Goal: Task Accomplishment & Management: Manage account settings

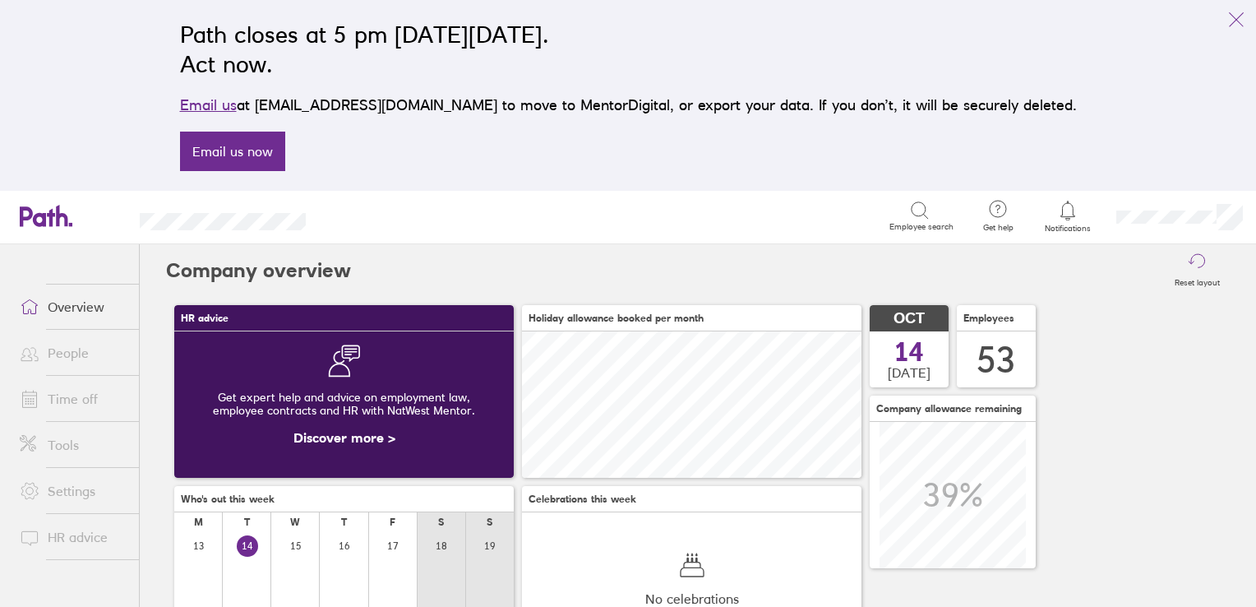
click at [72, 352] on link "People" at bounding box center [73, 352] width 132 height 33
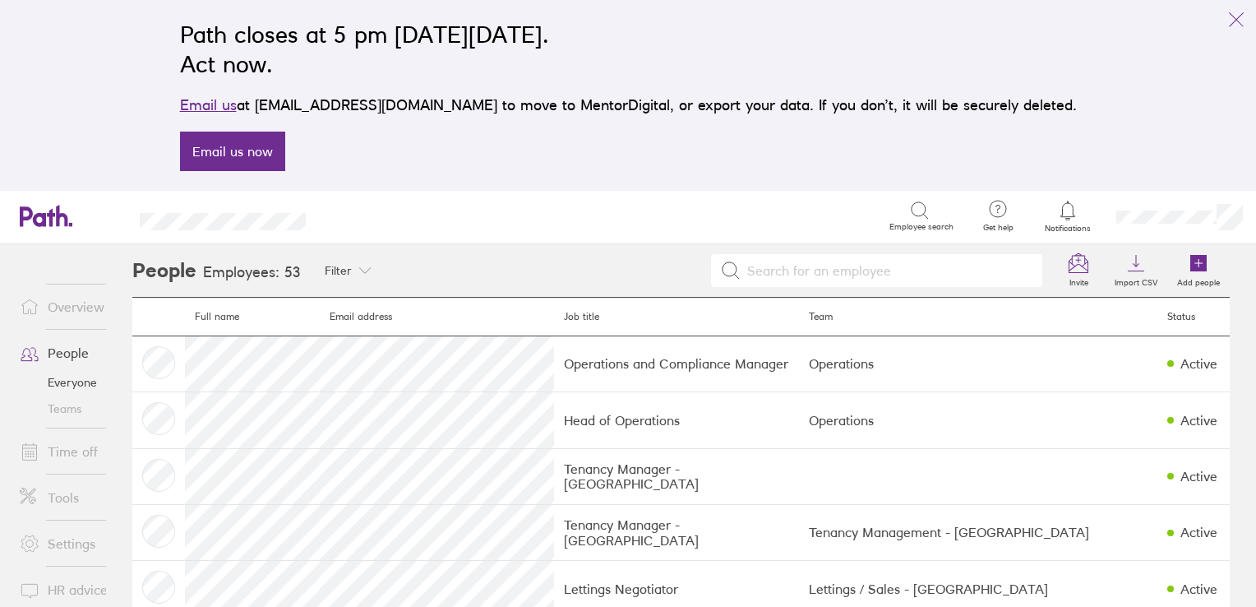
click at [58, 450] on link "Time off" at bounding box center [73, 451] width 132 height 33
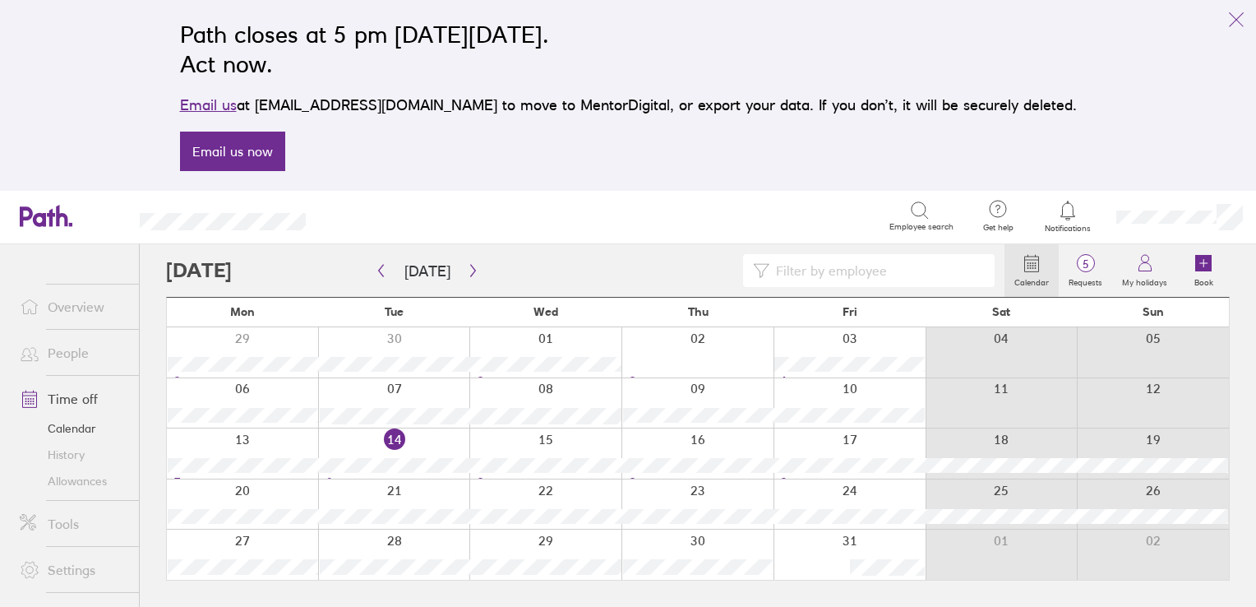
click at [392, 436] on div at bounding box center [394, 453] width 152 height 50
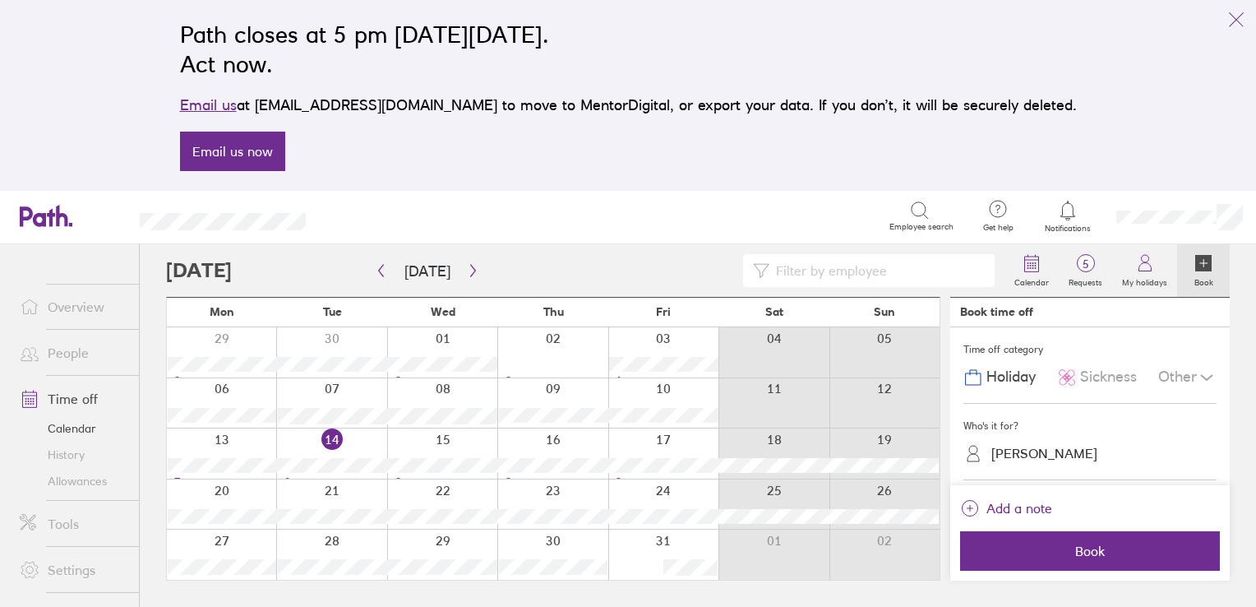
click at [67, 352] on link "People" at bounding box center [73, 352] width 132 height 33
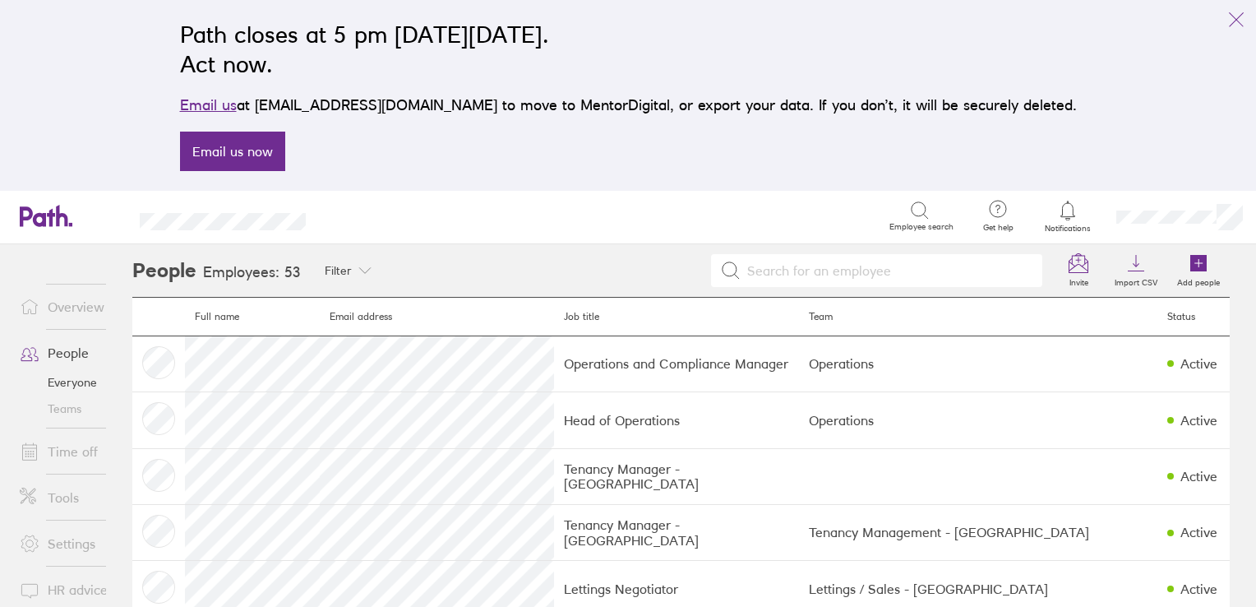
click at [87, 453] on link "Time off" at bounding box center [73, 451] width 132 height 33
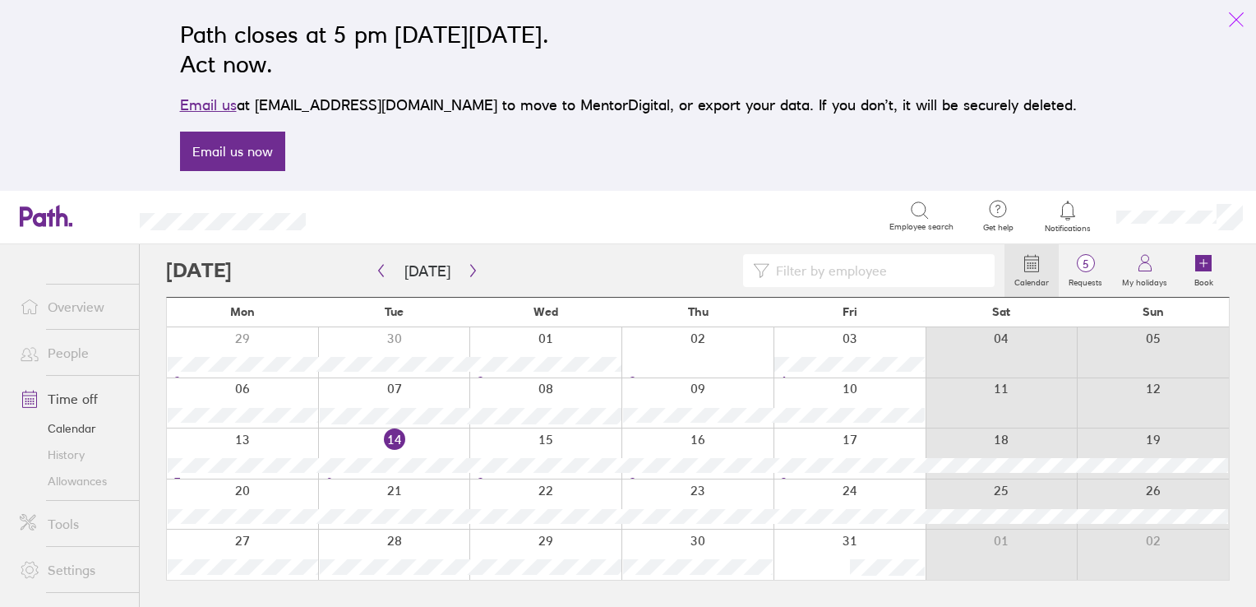
click at [1237, 19] on icon "link" at bounding box center [1237, 20] width 20 height 20
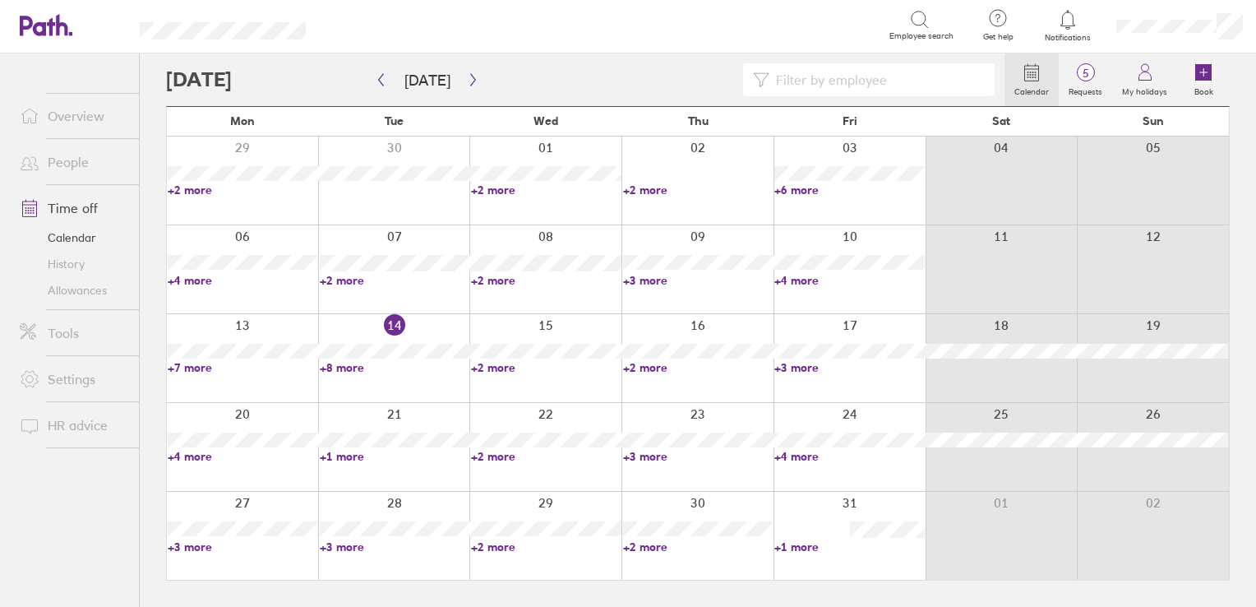
click at [344, 367] on link "+8 more" at bounding box center [395, 367] width 150 height 15
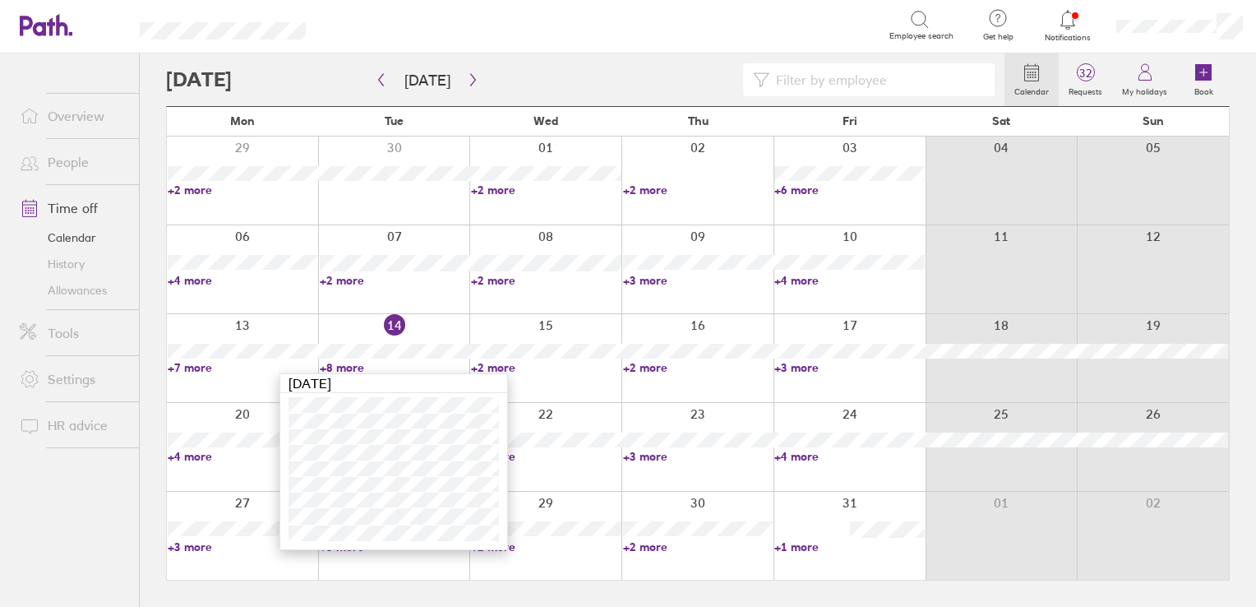
click at [491, 365] on link "+2 more" at bounding box center [546, 367] width 150 height 15
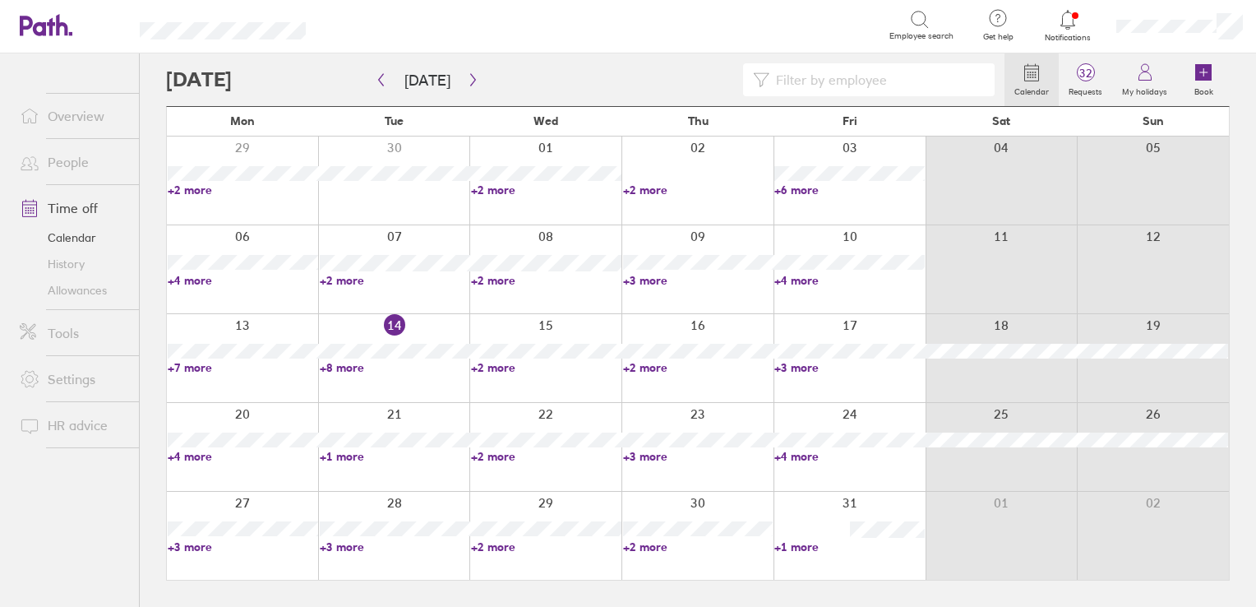
click at [489, 369] on link "+2 more" at bounding box center [546, 367] width 150 height 15
click at [342, 458] on link "+1 more" at bounding box center [395, 456] width 150 height 15
click at [342, 457] on link "+1 more" at bounding box center [395, 456] width 150 height 15
click at [194, 456] on link "+4 more" at bounding box center [243, 456] width 150 height 15
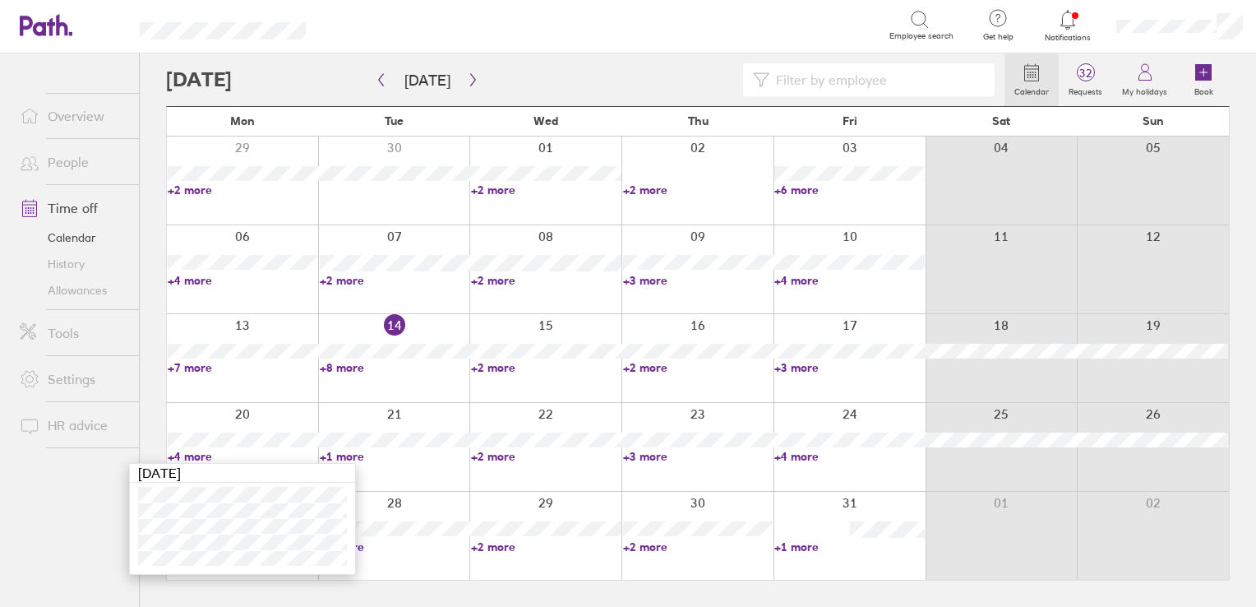
click at [485, 363] on link "+2 more" at bounding box center [546, 367] width 150 height 15
click at [485, 368] on link "+2 more" at bounding box center [546, 367] width 150 height 15
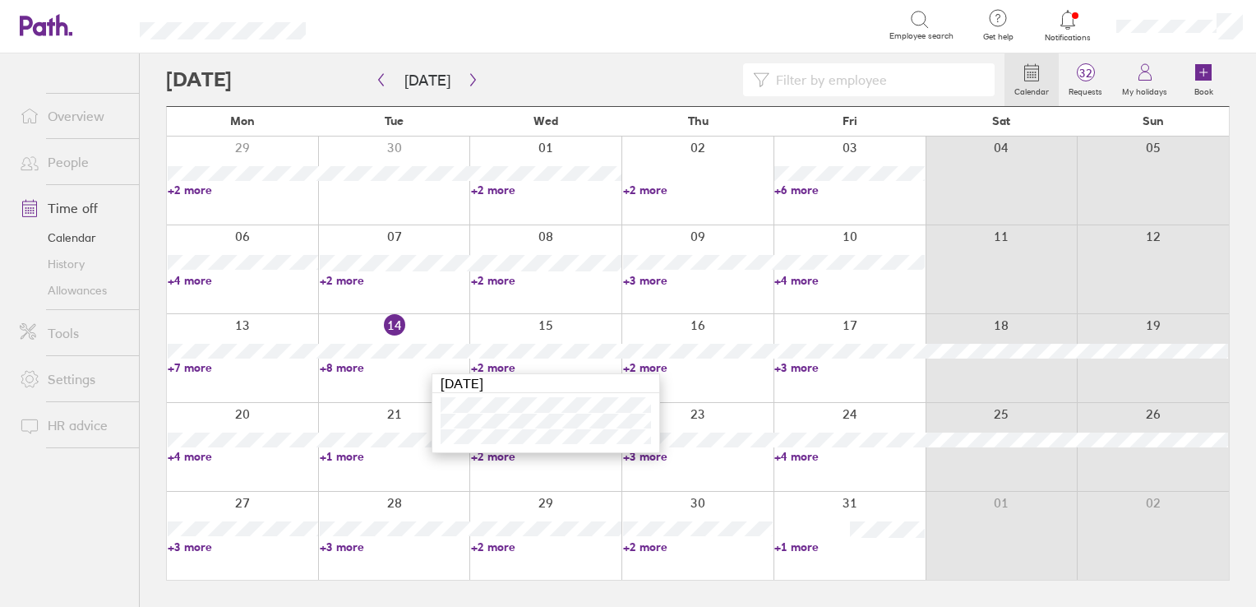
click at [651, 367] on link "+2 more" at bounding box center [698, 367] width 150 height 15
click at [801, 363] on link "+3 more" at bounding box center [850, 367] width 150 height 15
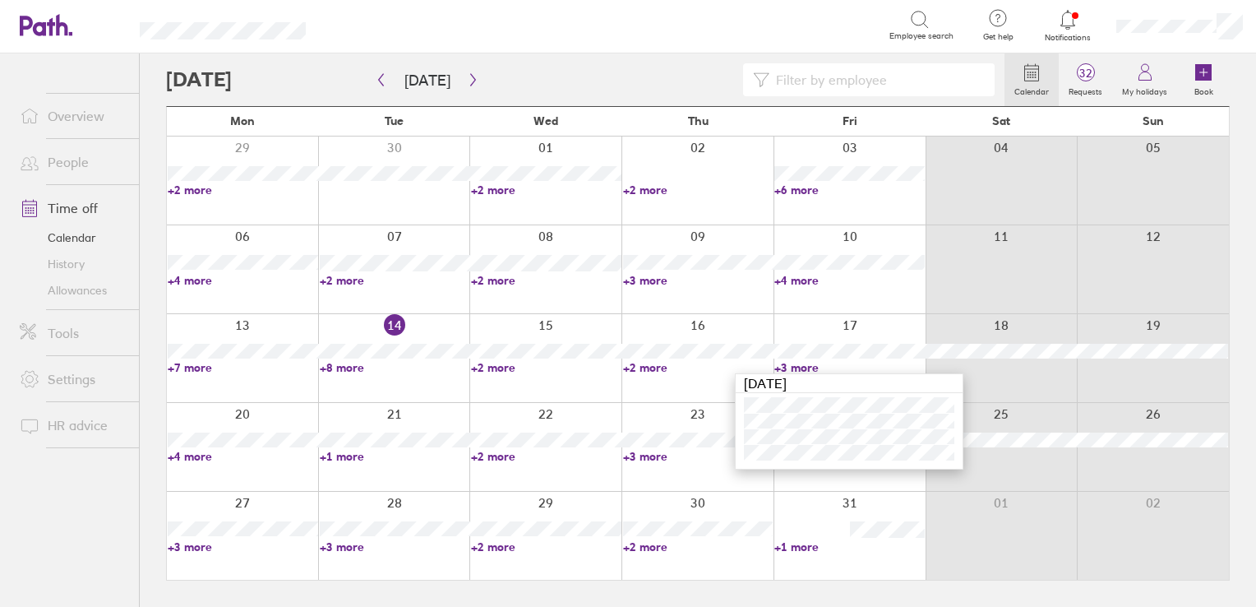
click at [199, 363] on link "+7 more" at bounding box center [243, 367] width 150 height 15
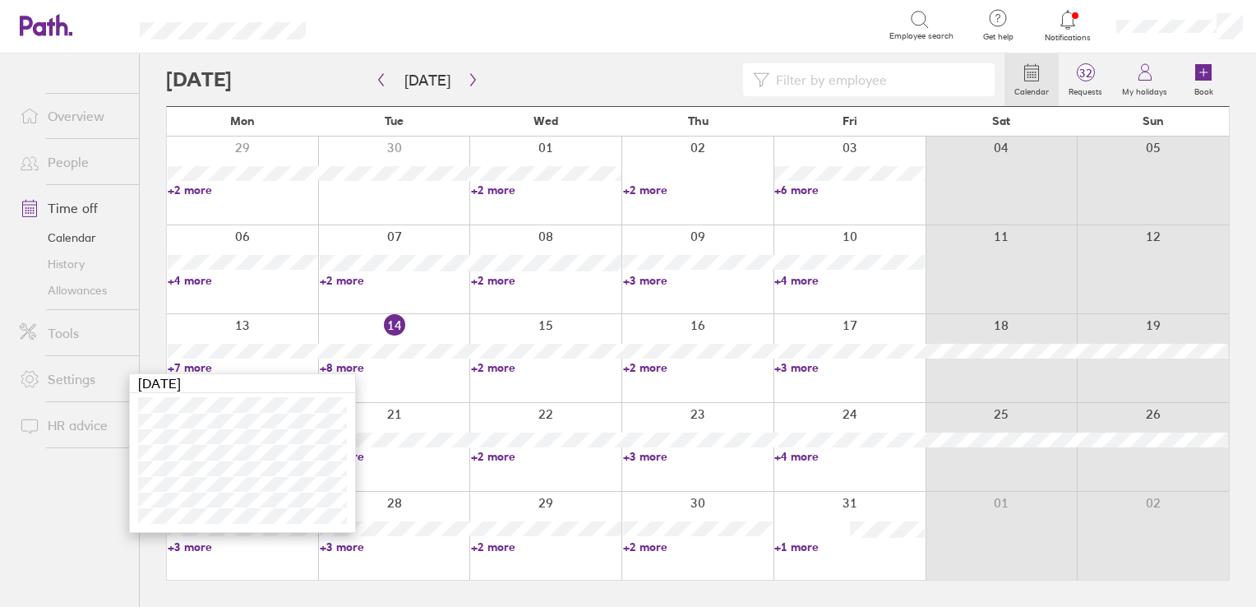
click at [335, 368] on link "+8 more" at bounding box center [395, 367] width 150 height 15
click at [336, 368] on link "+8 more" at bounding box center [395, 367] width 150 height 15
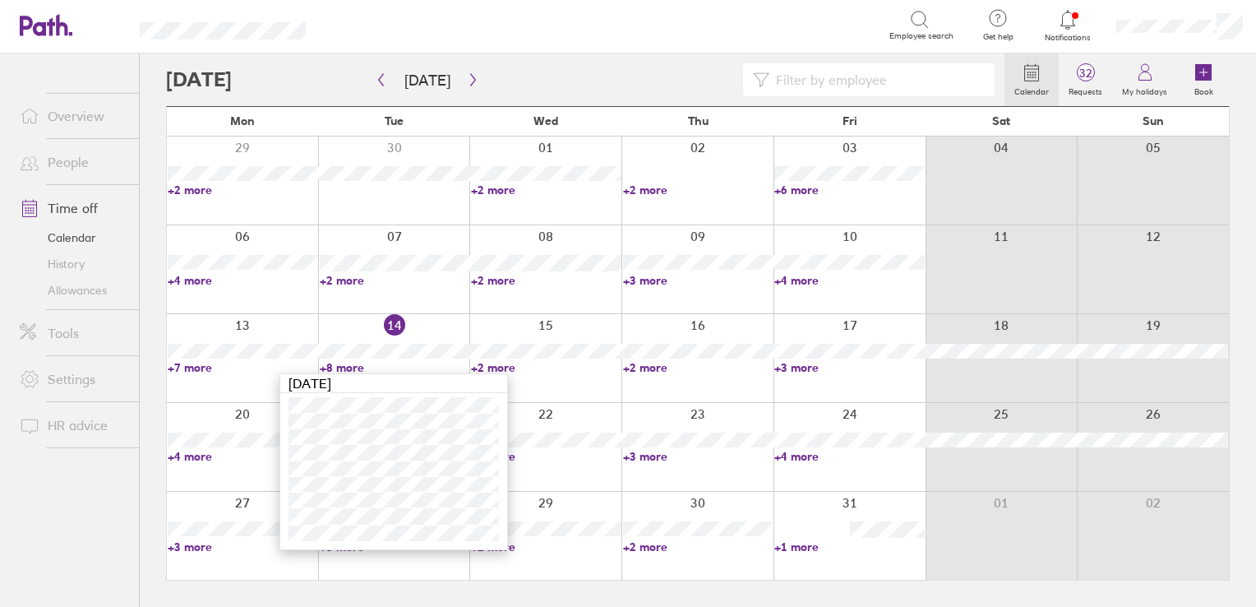
click at [497, 367] on link "+2 more" at bounding box center [546, 367] width 150 height 15
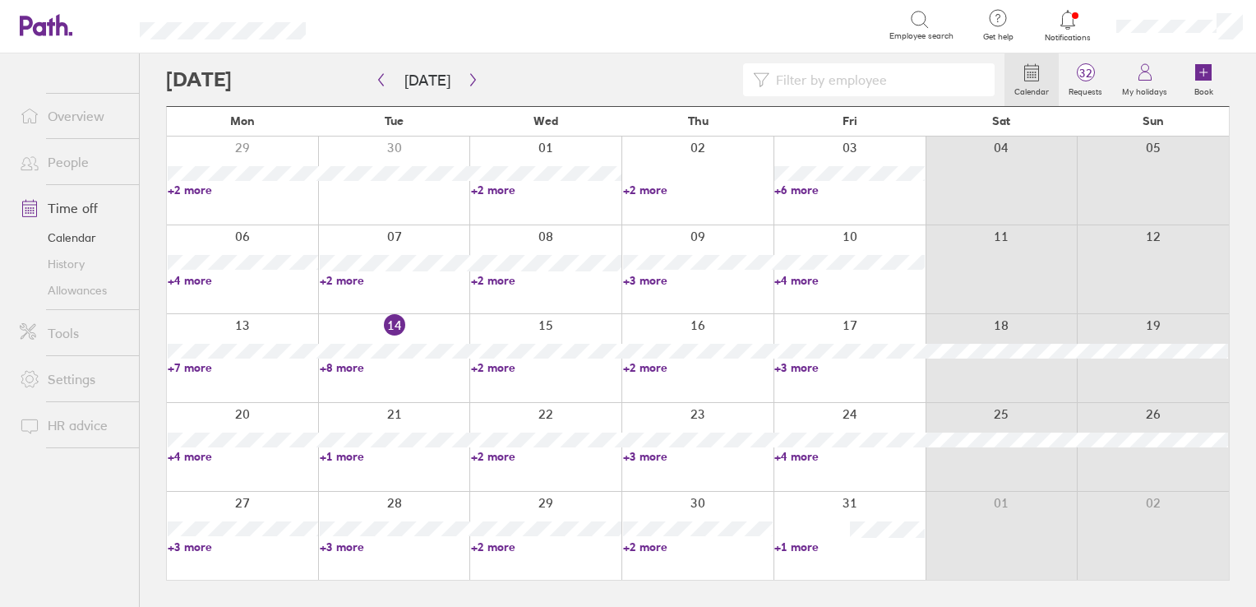
click at [497, 367] on link "+2 more" at bounding box center [546, 367] width 150 height 15
click at [151, 442] on div "Calendar 32 Requests My holidays Book [DATE] [DATE] Mon Tue Wed Thu Fri Sat Sun…" at bounding box center [698, 329] width 1117 height 553
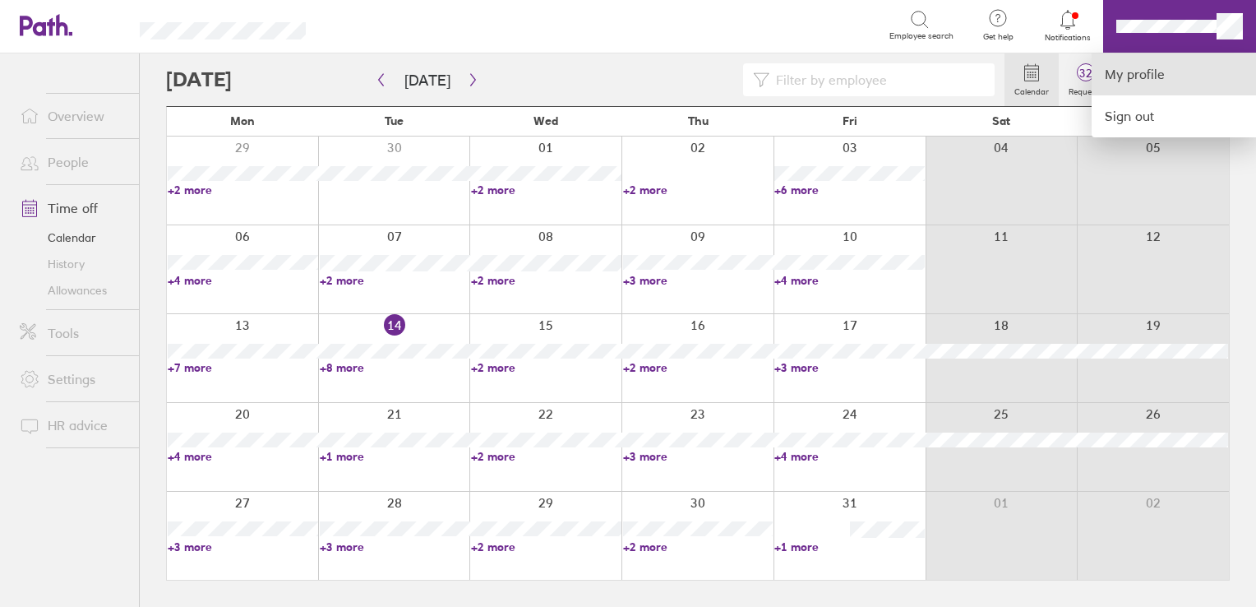
click at [1113, 79] on link "My profile" at bounding box center [1174, 74] width 164 height 42
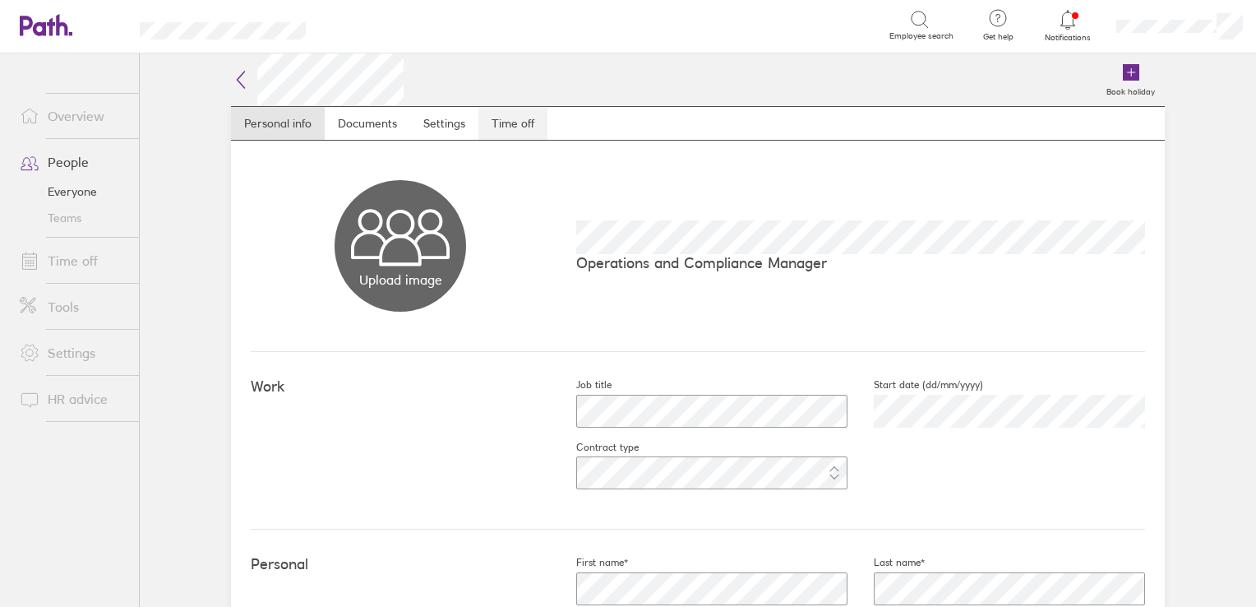
click at [530, 130] on link "Time off" at bounding box center [513, 123] width 69 height 33
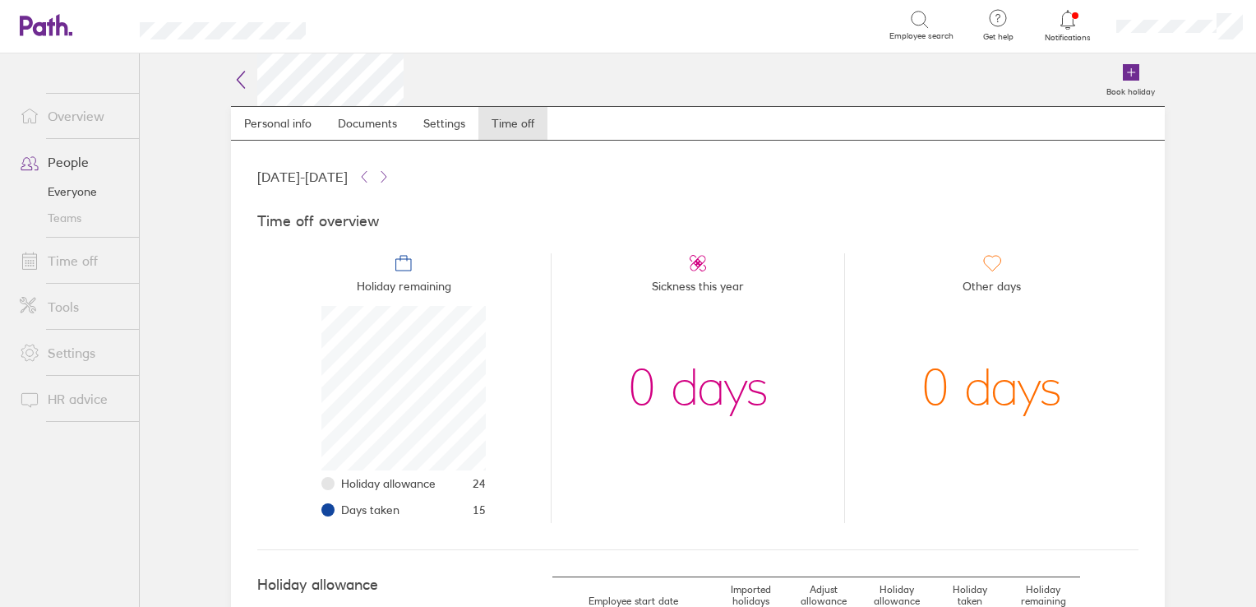
click at [238, 70] on icon at bounding box center [241, 80] width 20 height 20
